Goal: Task Accomplishment & Management: Manage account settings

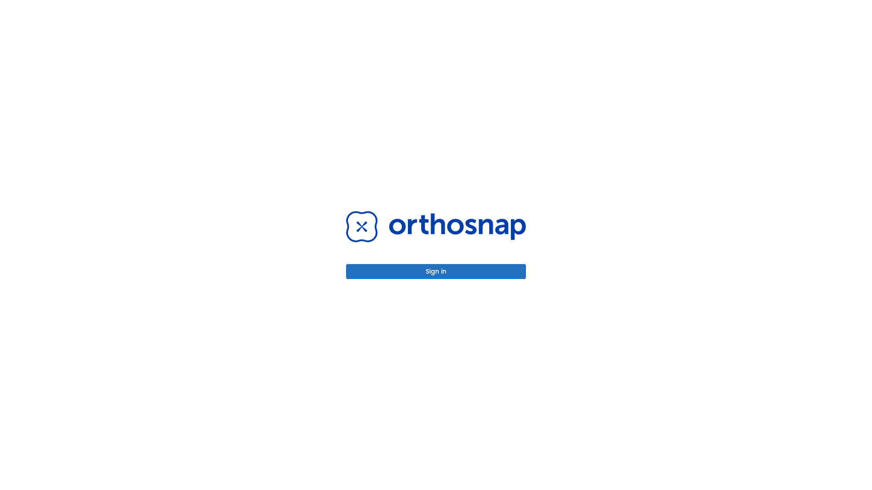
click at [436, 272] on button "Sign in" at bounding box center [436, 271] width 180 height 15
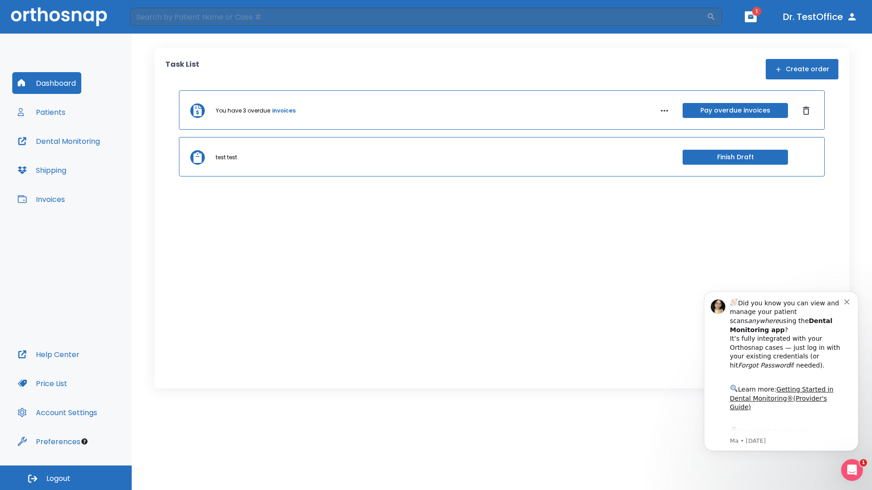
click at [66, 478] on span "Logout" at bounding box center [58, 479] width 24 height 10
